Goal: Task Accomplishment & Management: Complete application form

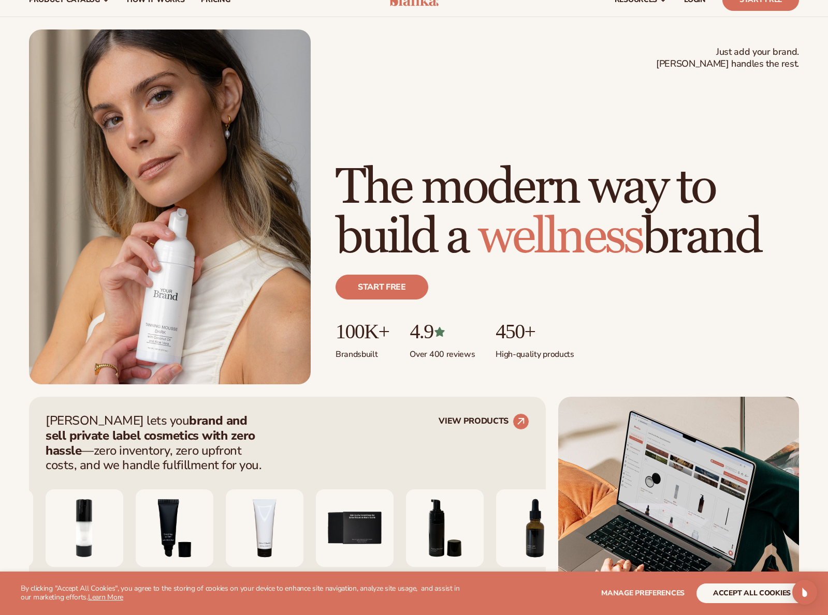
scroll to position [46, 0]
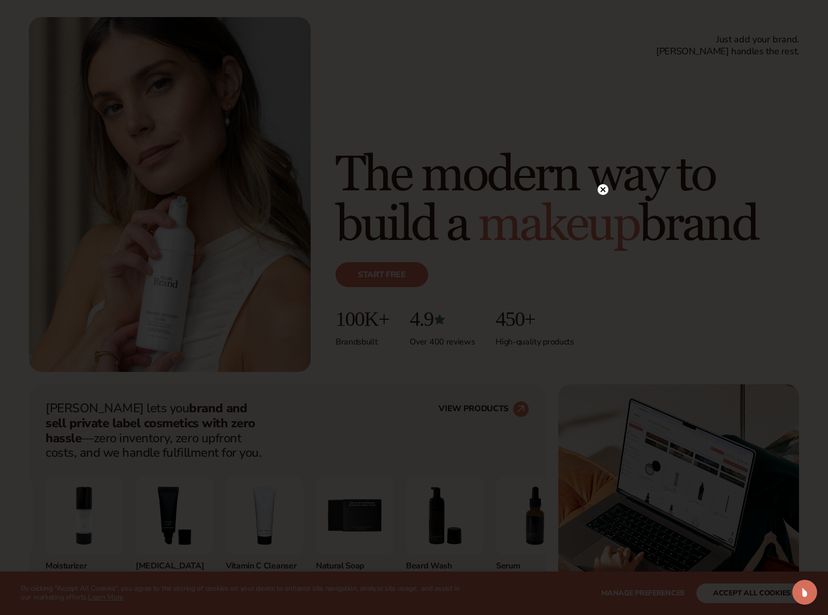
click at [602, 190] on icon at bounding box center [602, 189] width 5 height 5
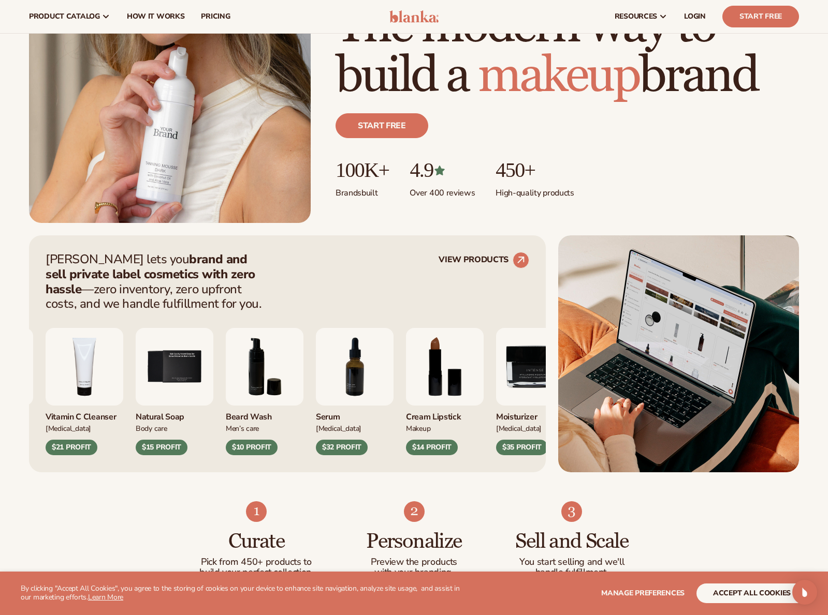
scroll to position [0, 0]
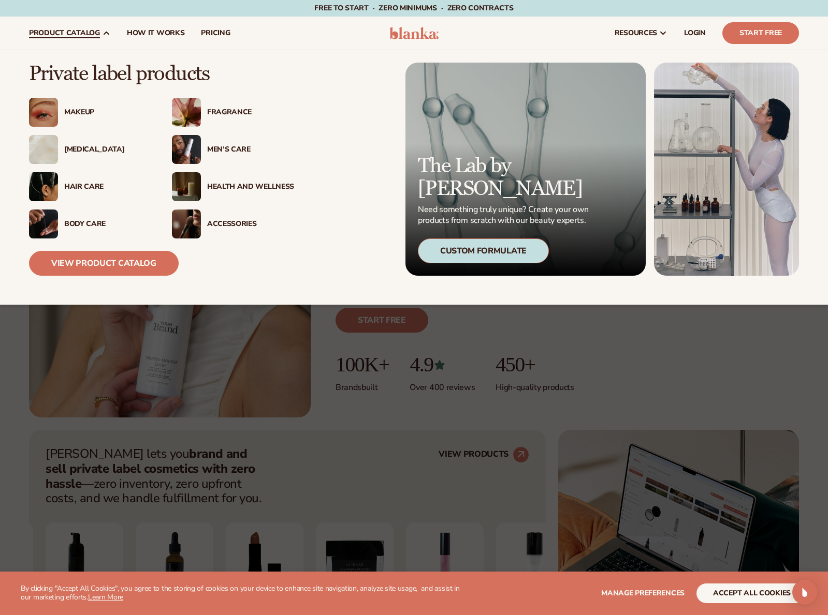
click at [226, 112] on div "Fragrance" at bounding box center [250, 112] width 87 height 9
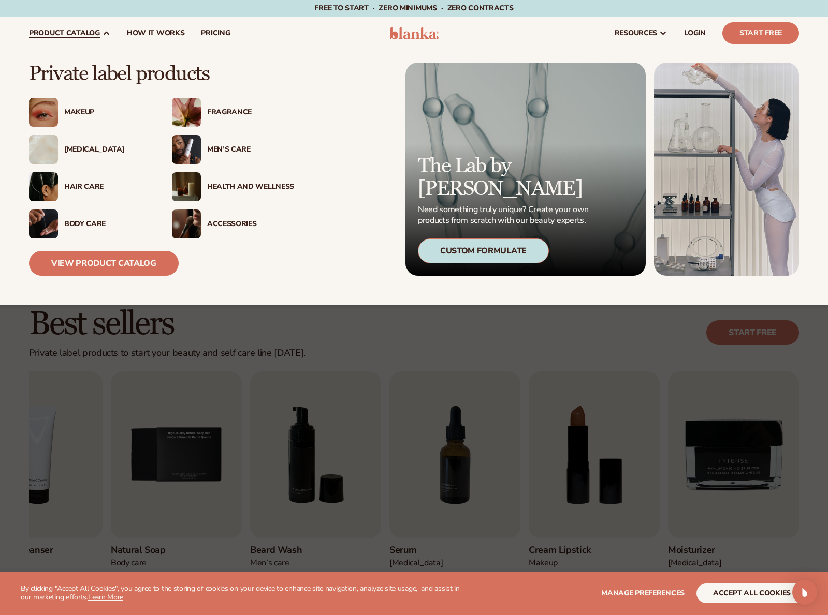
click at [193, 186] on img at bounding box center [186, 186] width 29 height 29
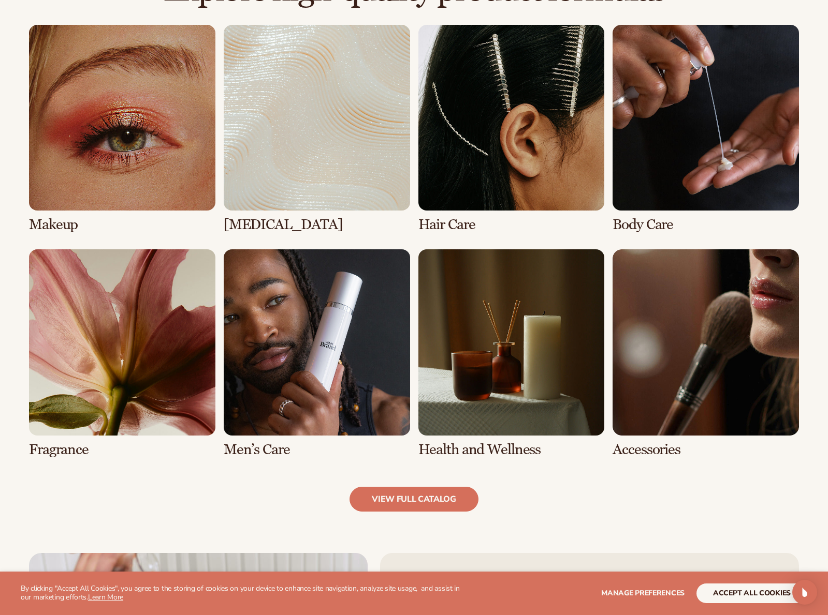
scroll to position [756, 0]
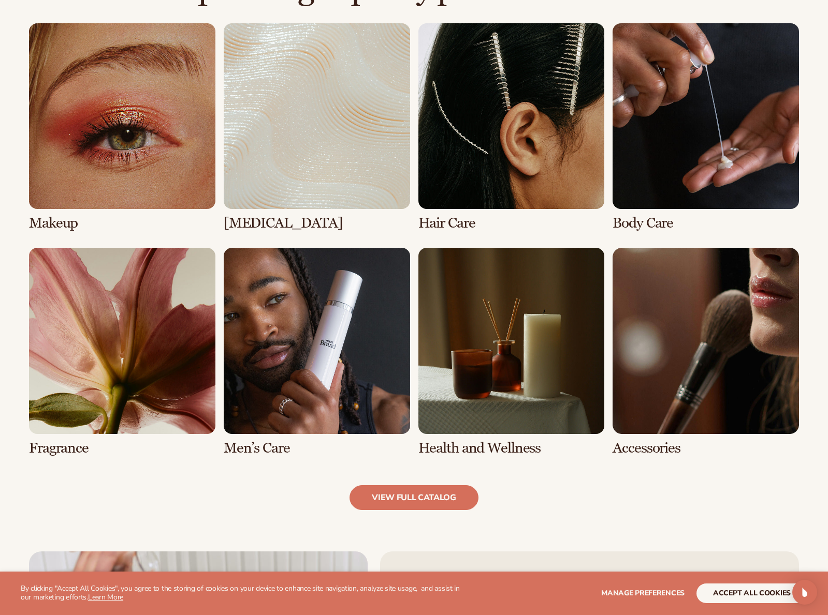
click at [525, 413] on link "7 / 8" at bounding box center [511, 352] width 186 height 209
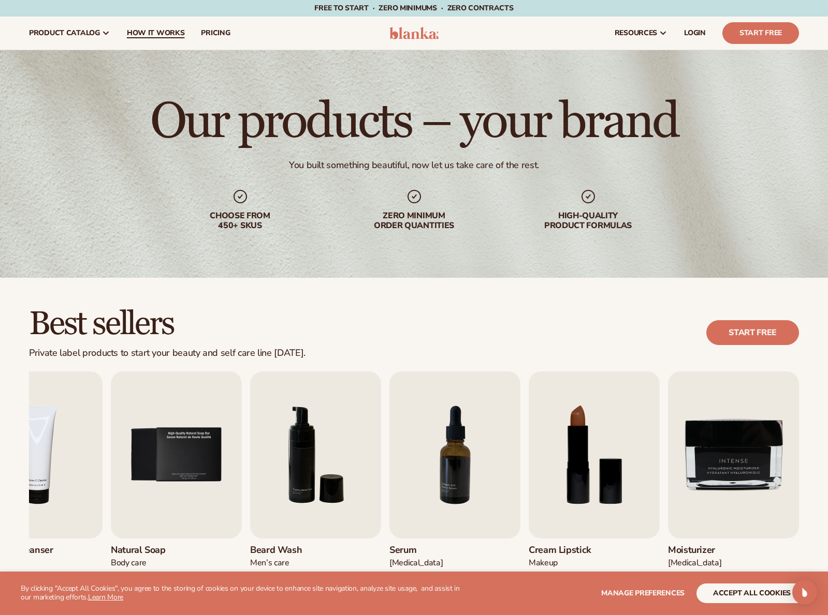
click at [148, 34] on span "How It Works" at bounding box center [156, 33] width 58 height 8
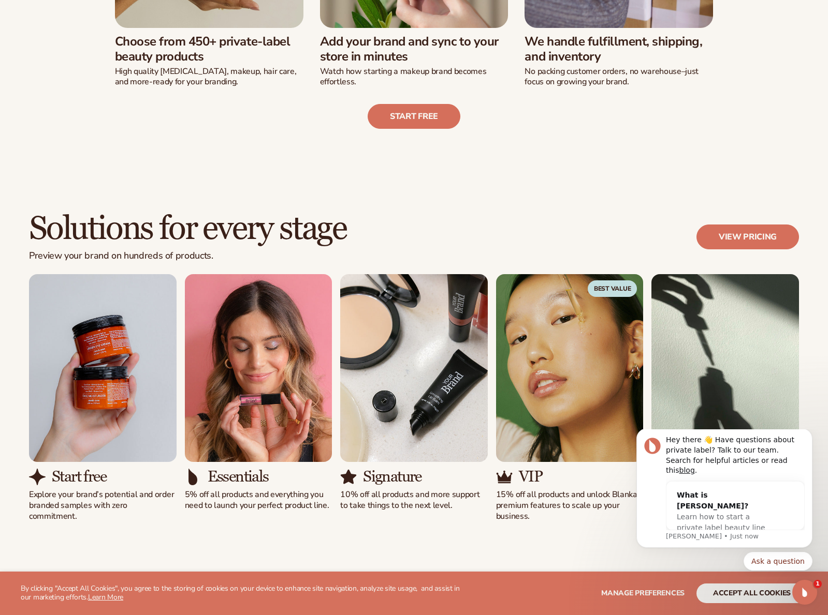
scroll to position [478, 0]
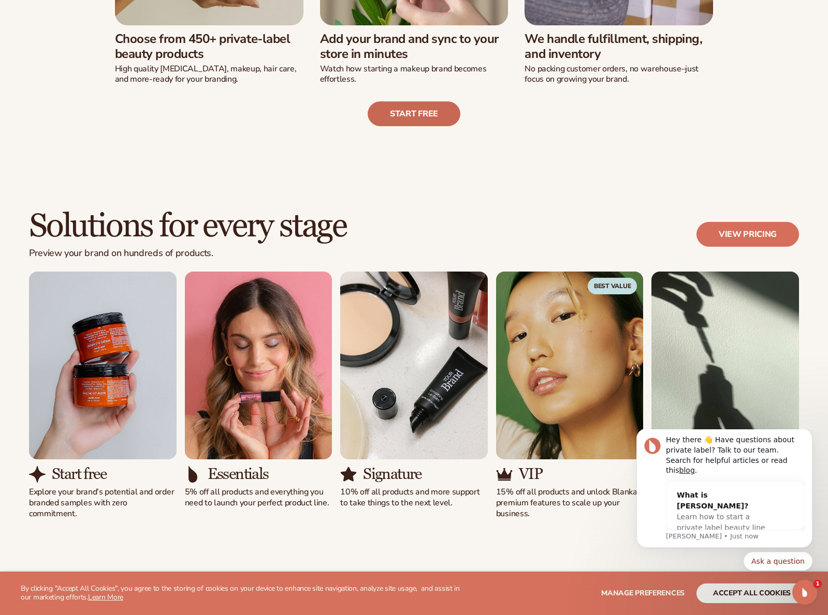
click at [427, 112] on link "Start free" at bounding box center [413, 113] width 93 height 25
